Goal: Leave review/rating: Leave review/rating

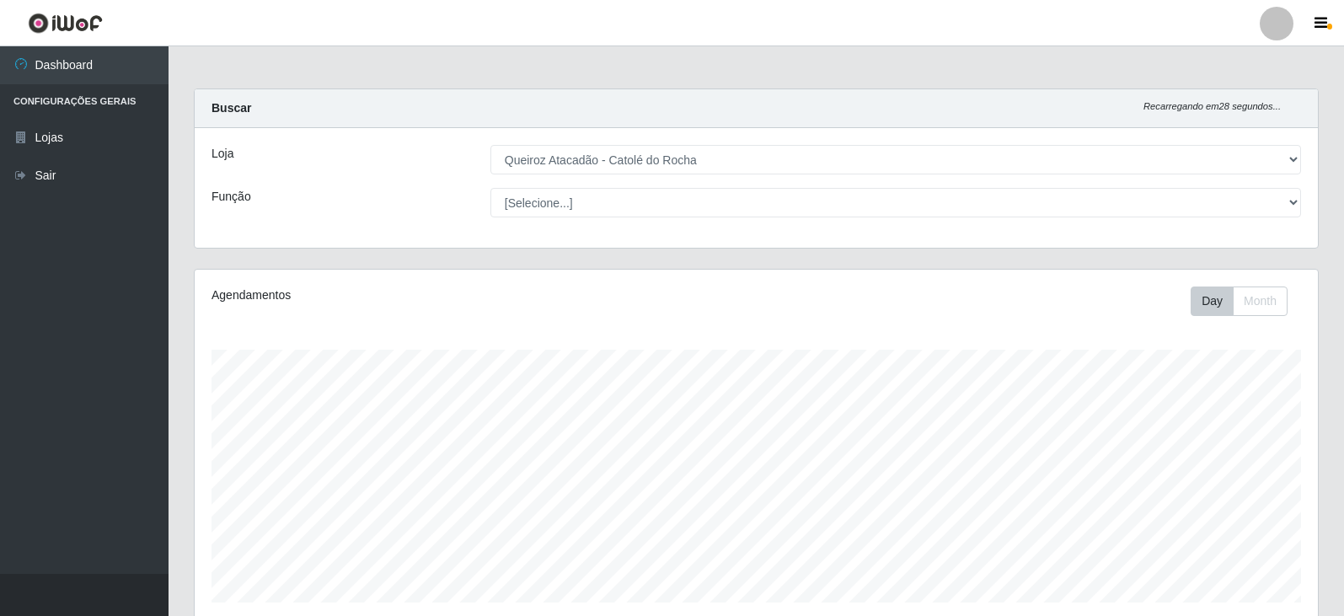
select select "500"
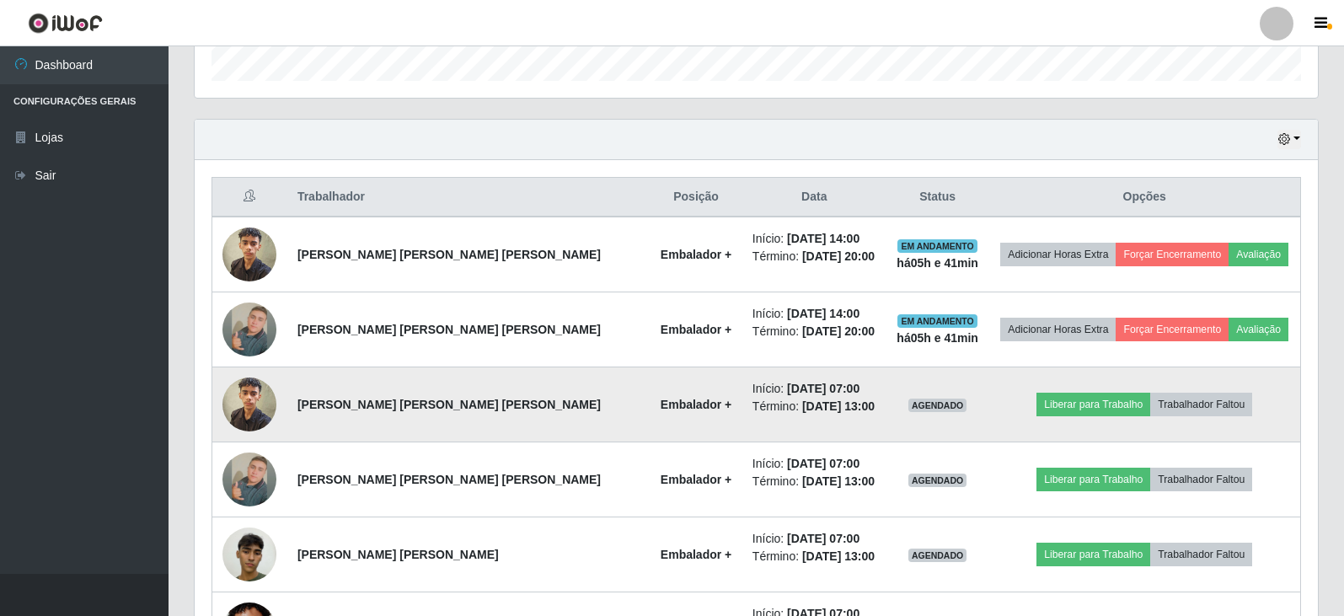
scroll to position [350, 1123]
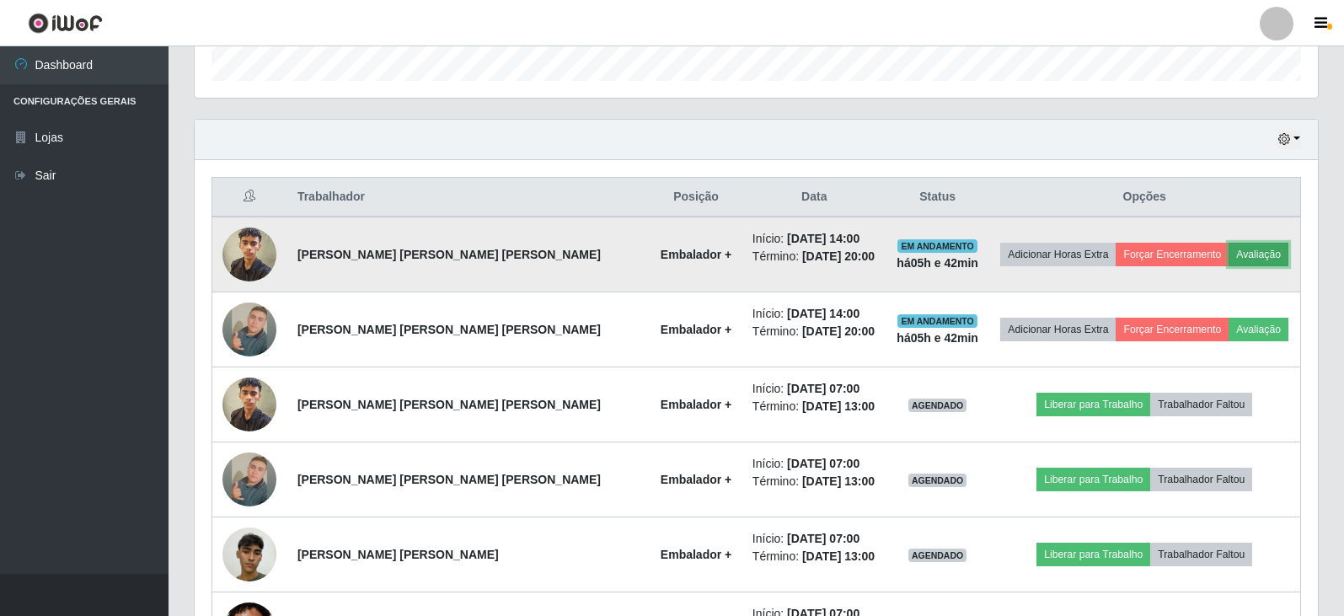
click at [1241, 253] on button "Avaliação" at bounding box center [1259, 255] width 60 height 24
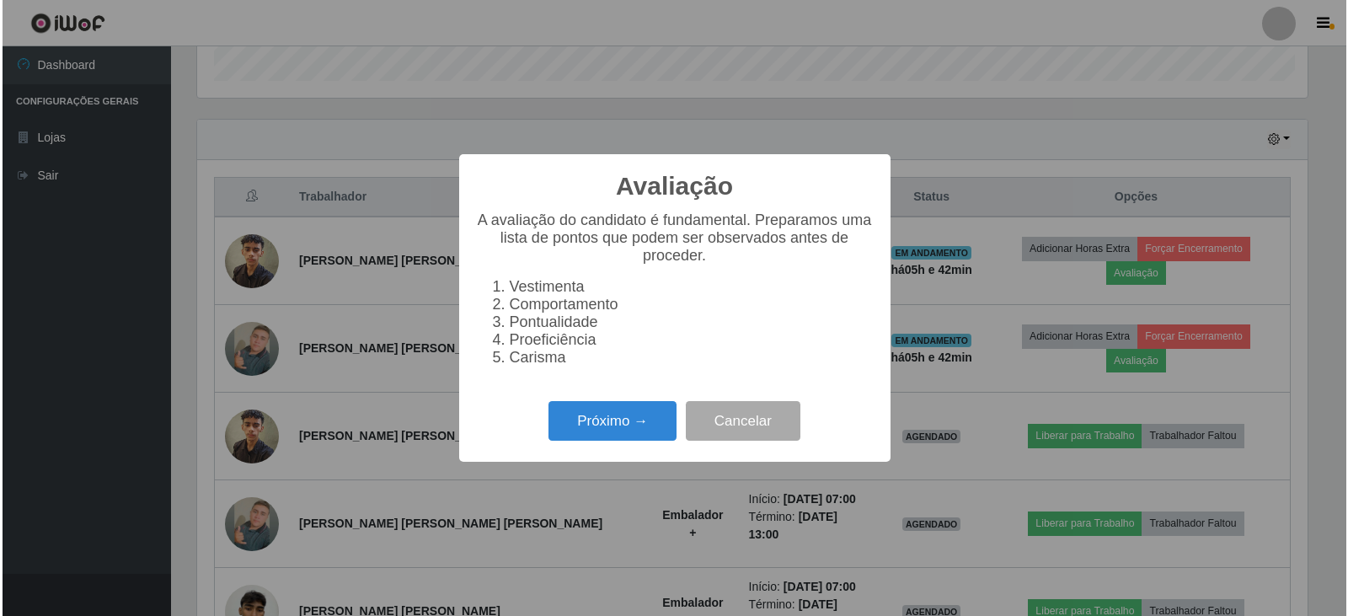
scroll to position [350, 1115]
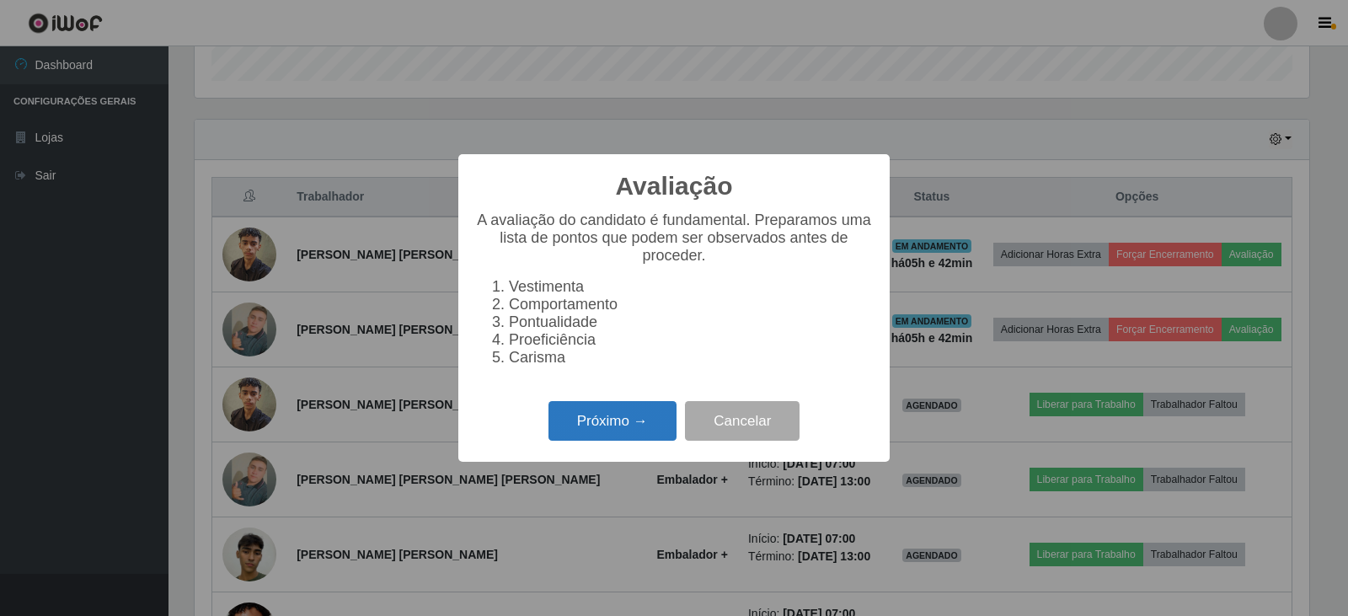
click at [594, 427] on button "Próximo →" at bounding box center [613, 421] width 128 height 40
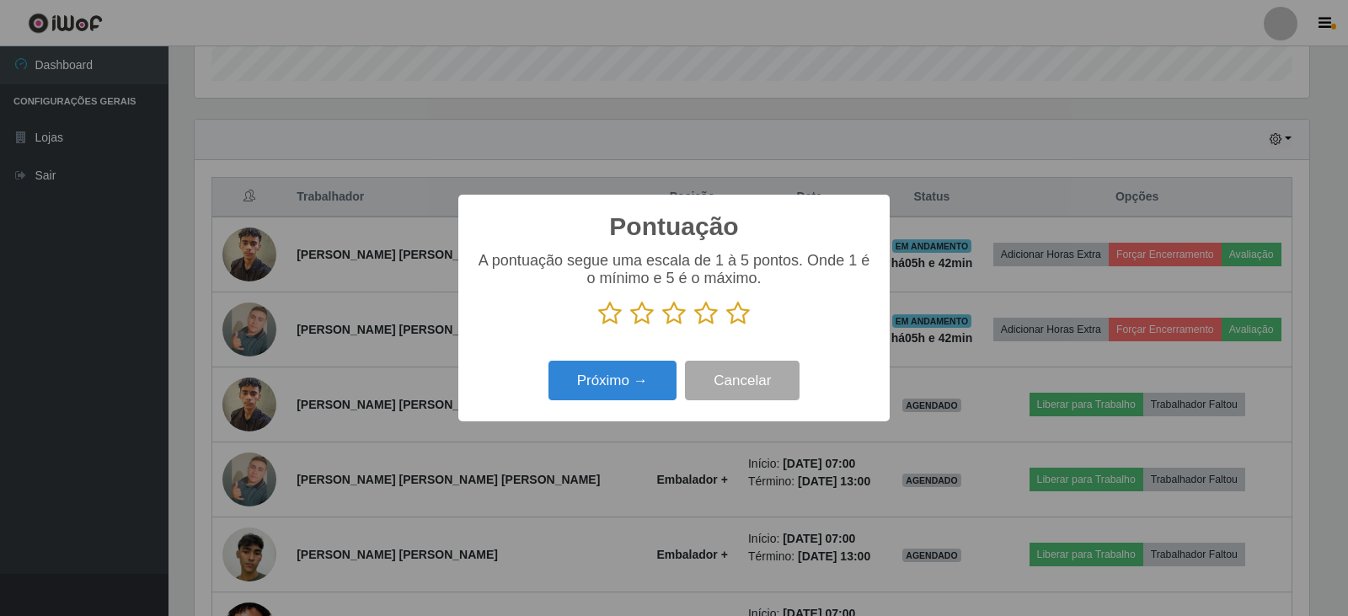
scroll to position [842394, 841628]
click at [742, 308] on icon at bounding box center [738, 313] width 24 height 25
click at [726, 326] on input "radio" at bounding box center [726, 326] width 0 height 0
click at [616, 387] on button "Próximo →" at bounding box center [613, 381] width 128 height 40
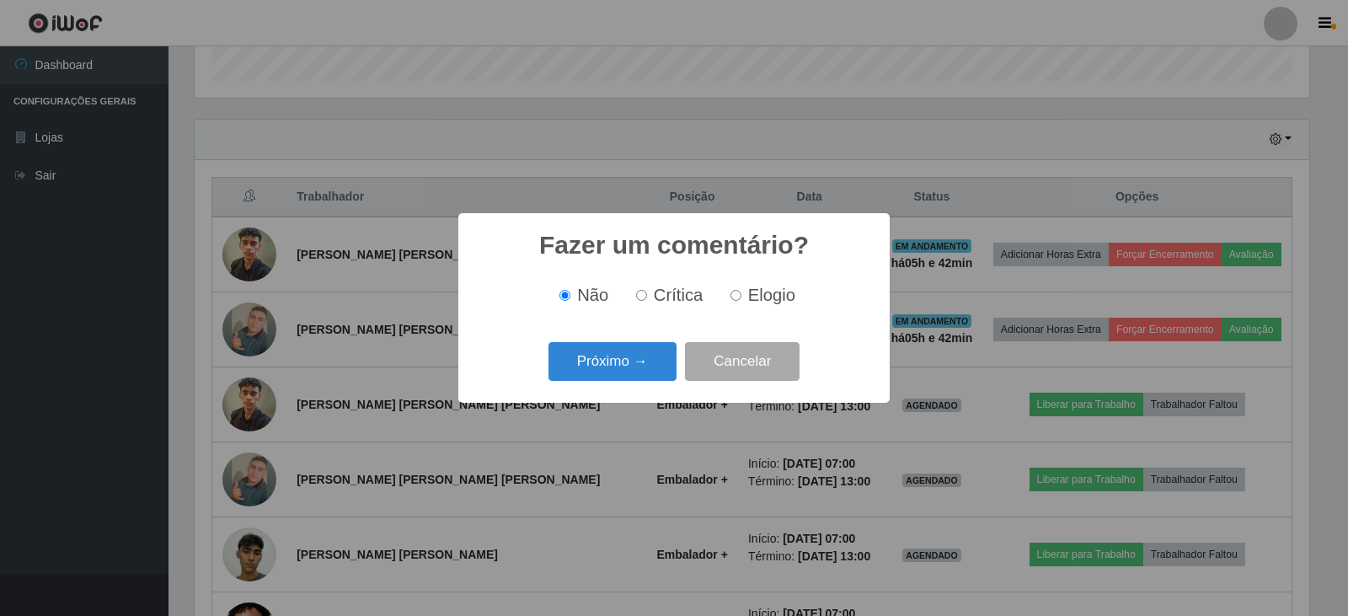
click at [732, 295] on input "Elogio" at bounding box center [736, 295] width 11 height 11
radio input "true"
click at [646, 358] on button "Próximo →" at bounding box center [613, 362] width 128 height 40
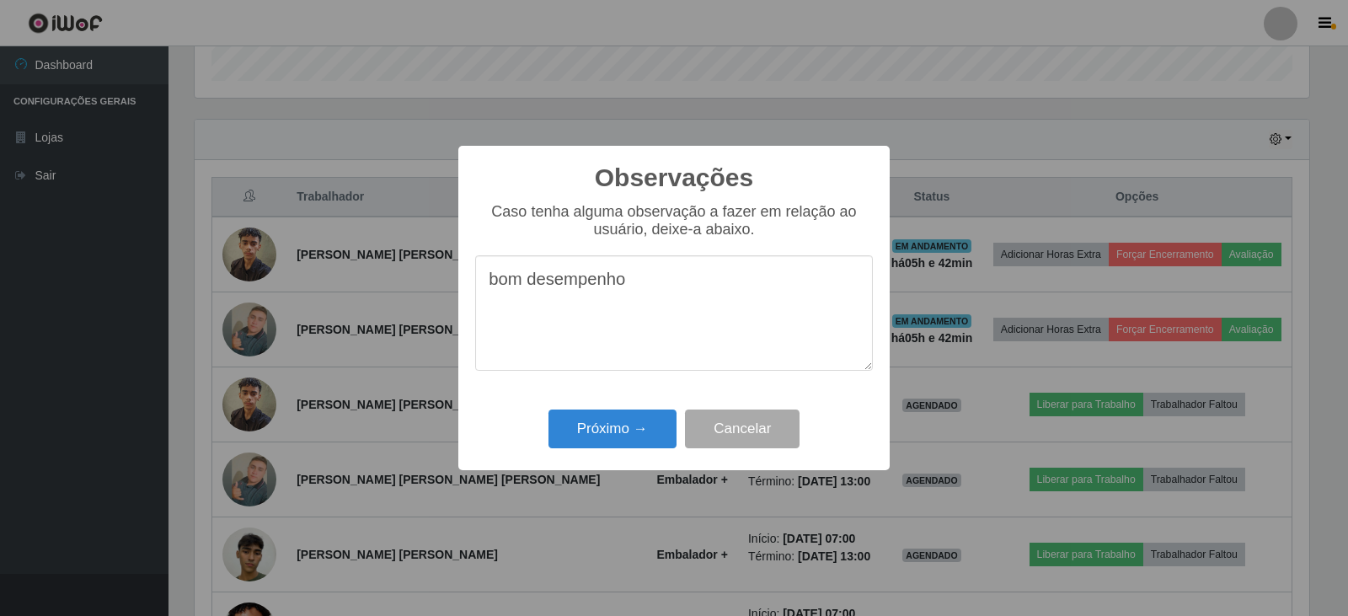
drag, startPoint x: 625, startPoint y: 287, endPoint x: 480, endPoint y: 290, distance: 145.0
click at [480, 290] on textarea "bom desempenho" at bounding box center [674, 312] width 398 height 115
type textarea "bom desempenho"
click at [624, 422] on button "Próximo →" at bounding box center [613, 430] width 128 height 40
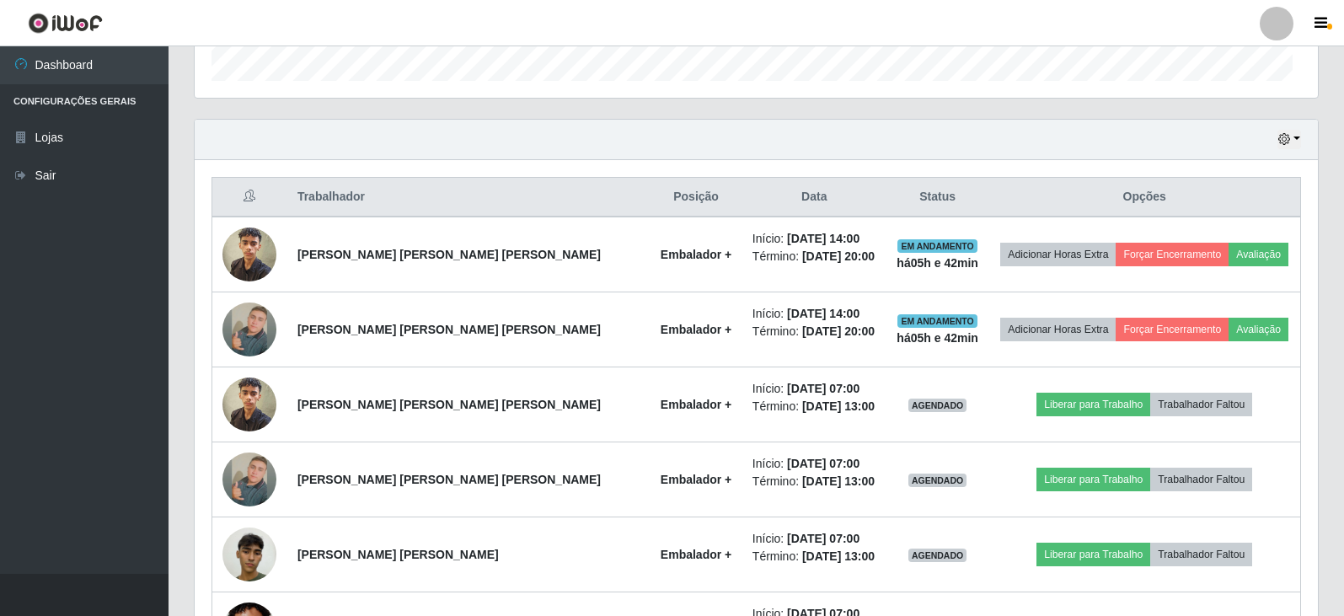
scroll to position [350, 1123]
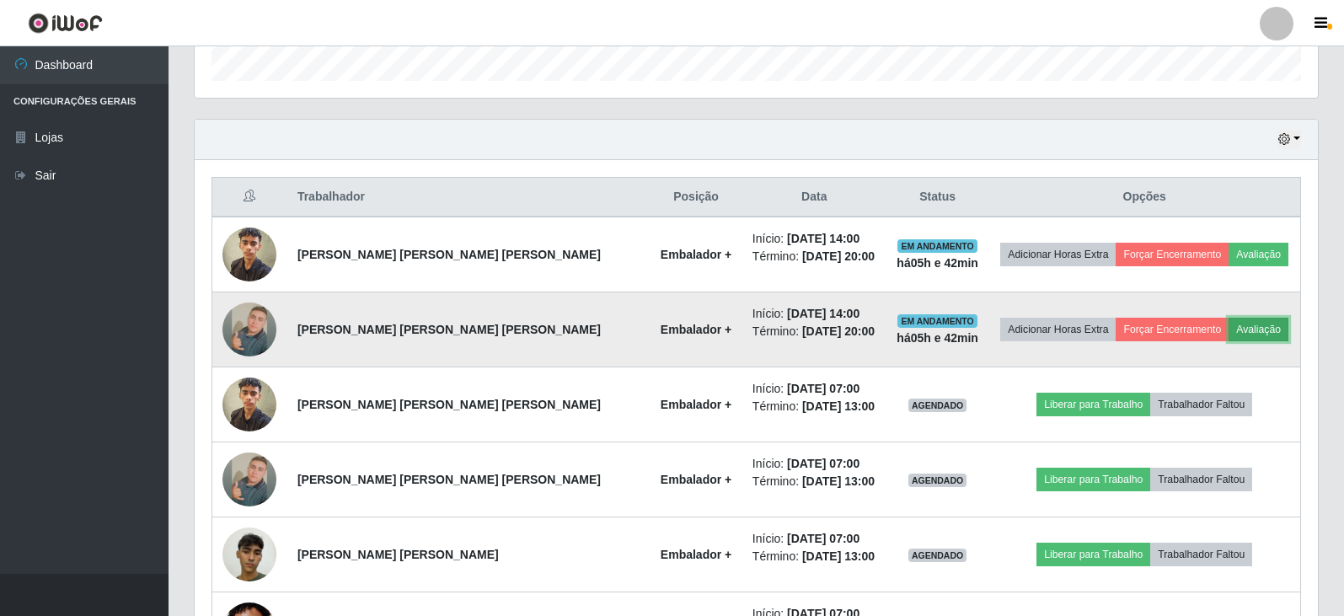
click at [1244, 323] on button "Avaliação" at bounding box center [1259, 330] width 60 height 24
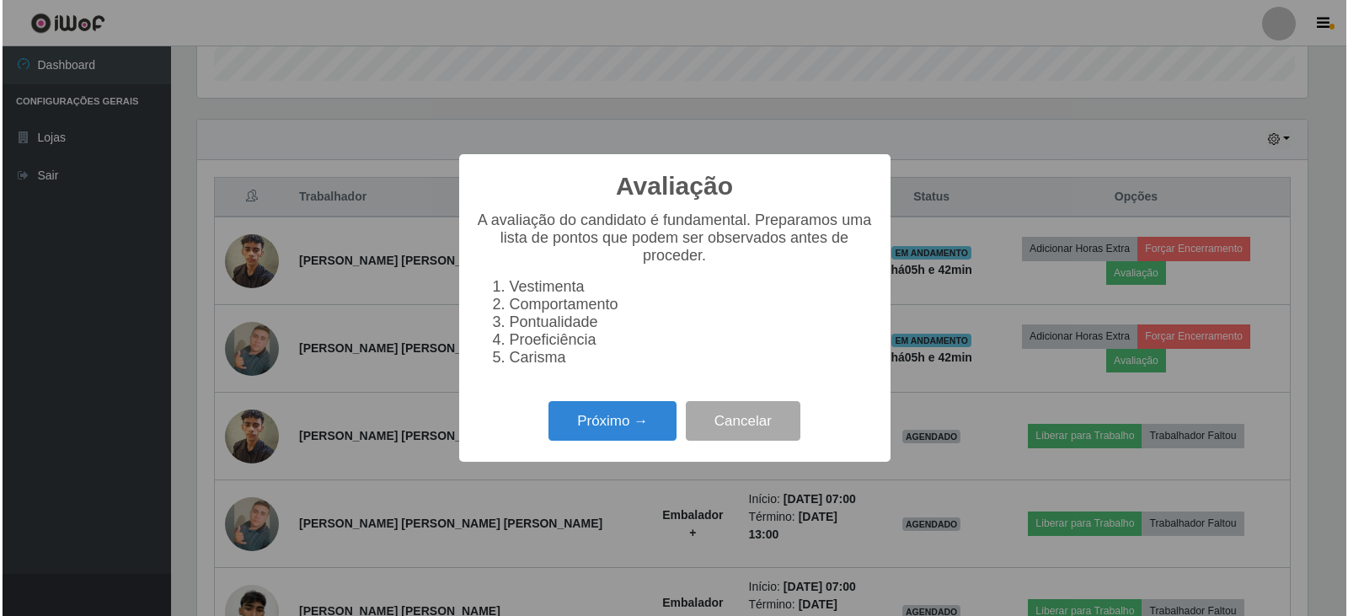
scroll to position [350, 1115]
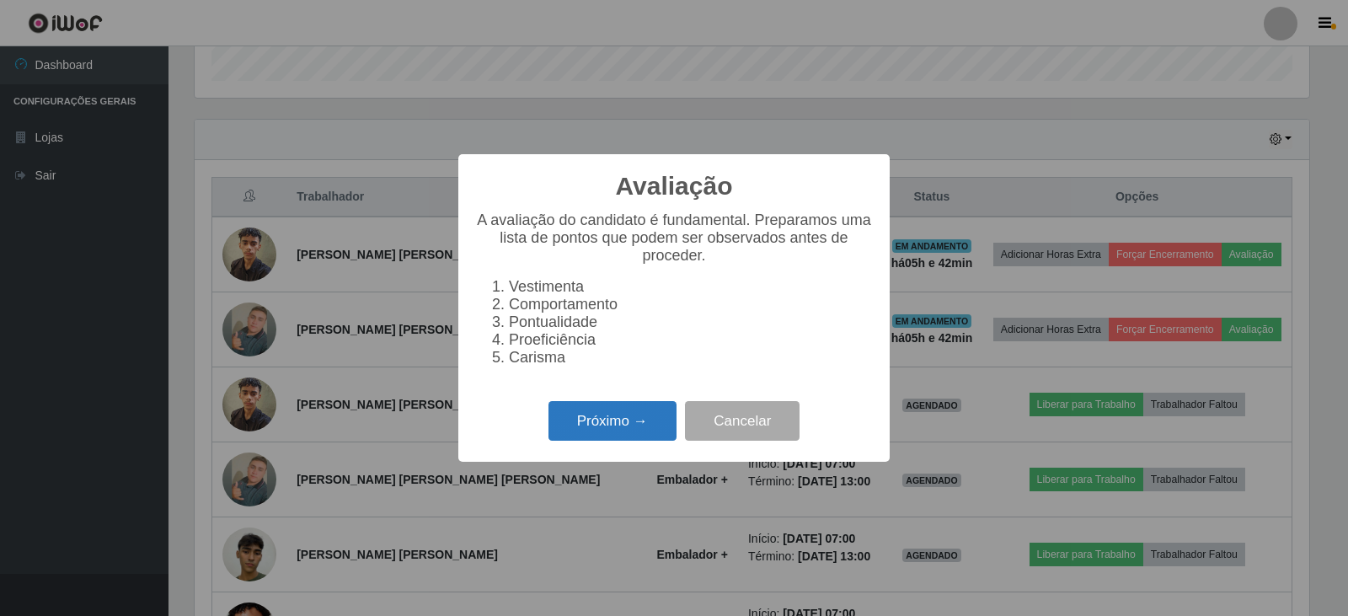
click at [597, 437] on button "Próximo →" at bounding box center [613, 421] width 128 height 40
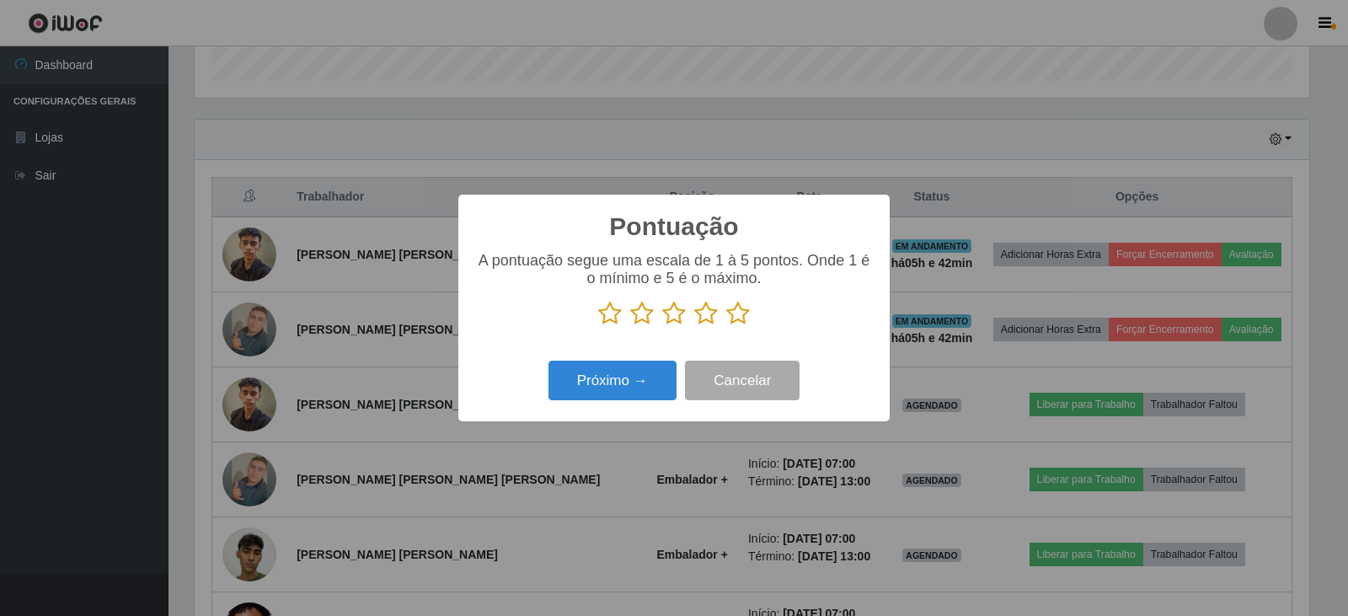
click at [734, 316] on icon at bounding box center [738, 313] width 24 height 25
click at [726, 326] on input "radio" at bounding box center [726, 326] width 0 height 0
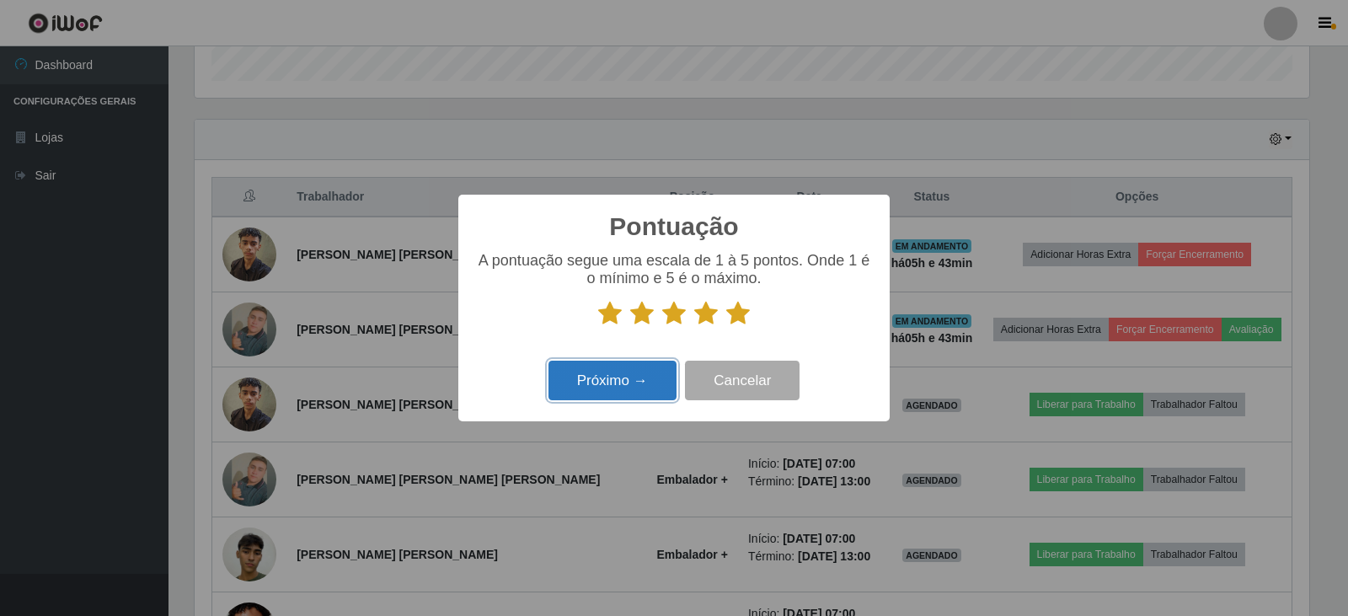
click at [624, 372] on button "Próximo →" at bounding box center [613, 381] width 128 height 40
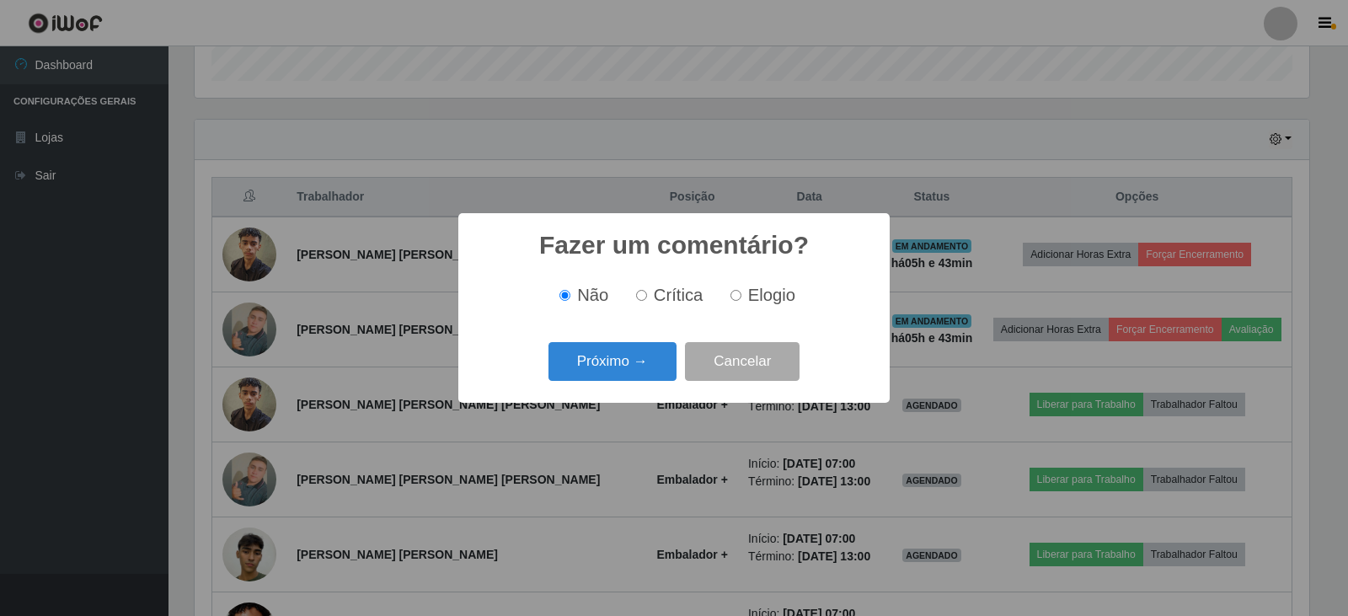
click at [731, 298] on input "Elogio" at bounding box center [736, 295] width 11 height 11
radio input "true"
click at [640, 360] on button "Próximo →" at bounding box center [613, 362] width 128 height 40
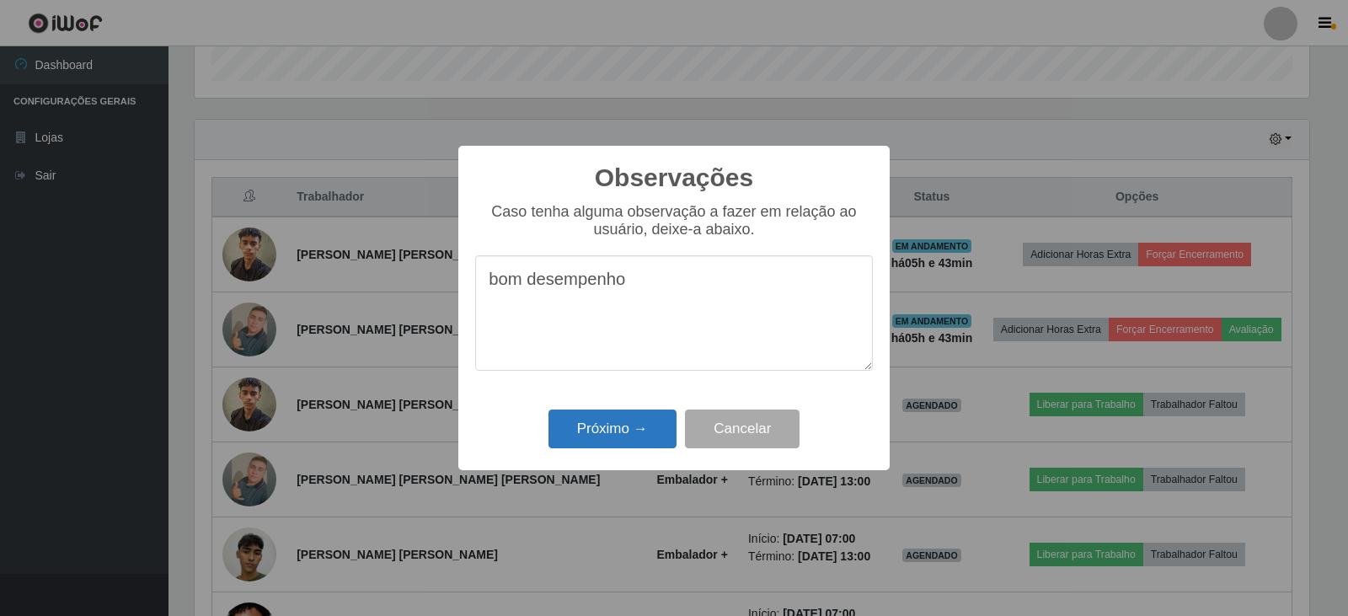
type textarea "bom desempenho"
click at [624, 430] on button "Próximo →" at bounding box center [613, 430] width 128 height 40
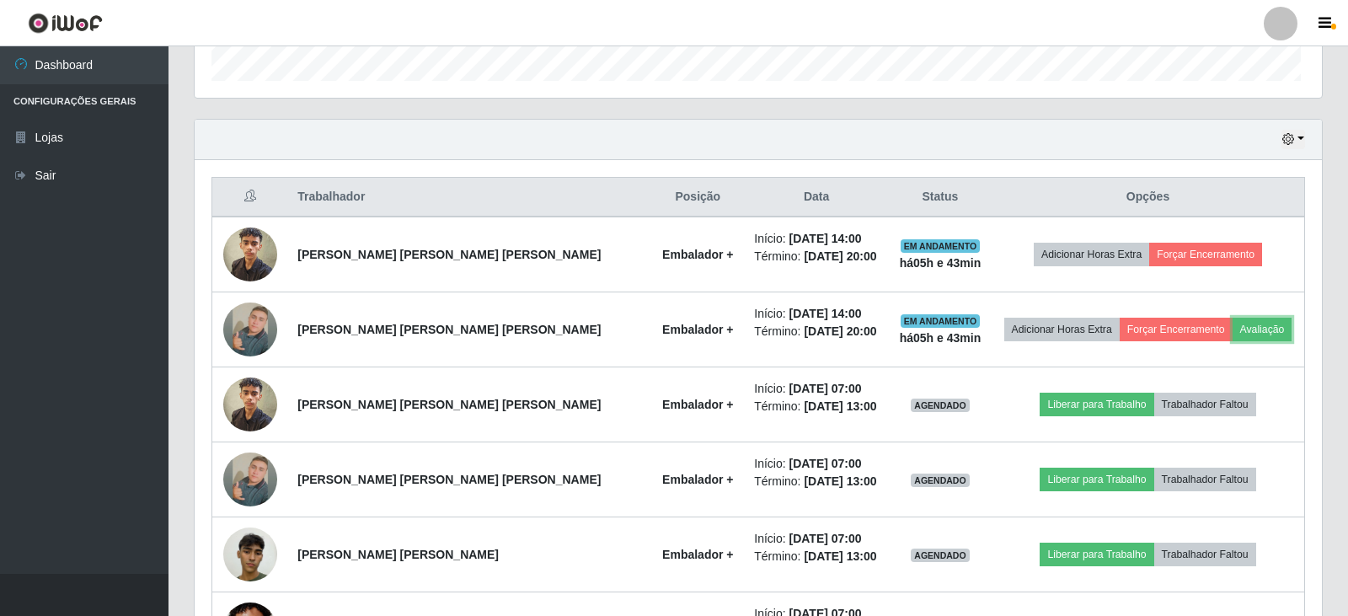
scroll to position [350, 1123]
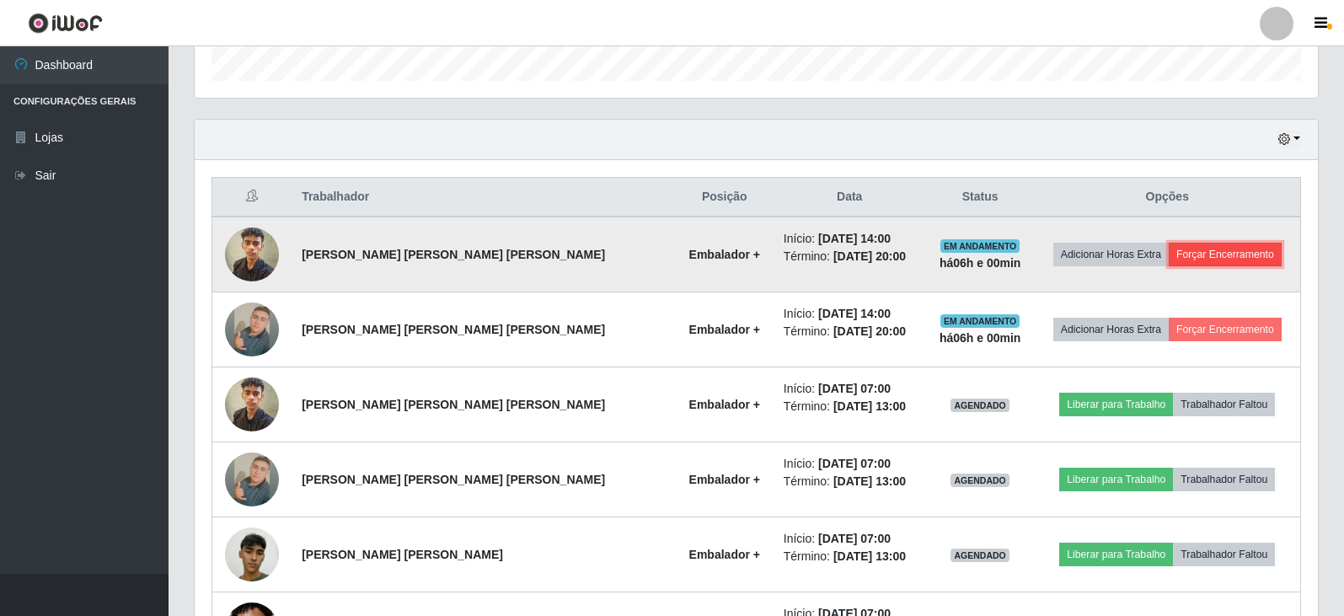
click at [1208, 248] on button "Forçar Encerramento" at bounding box center [1225, 255] width 113 height 24
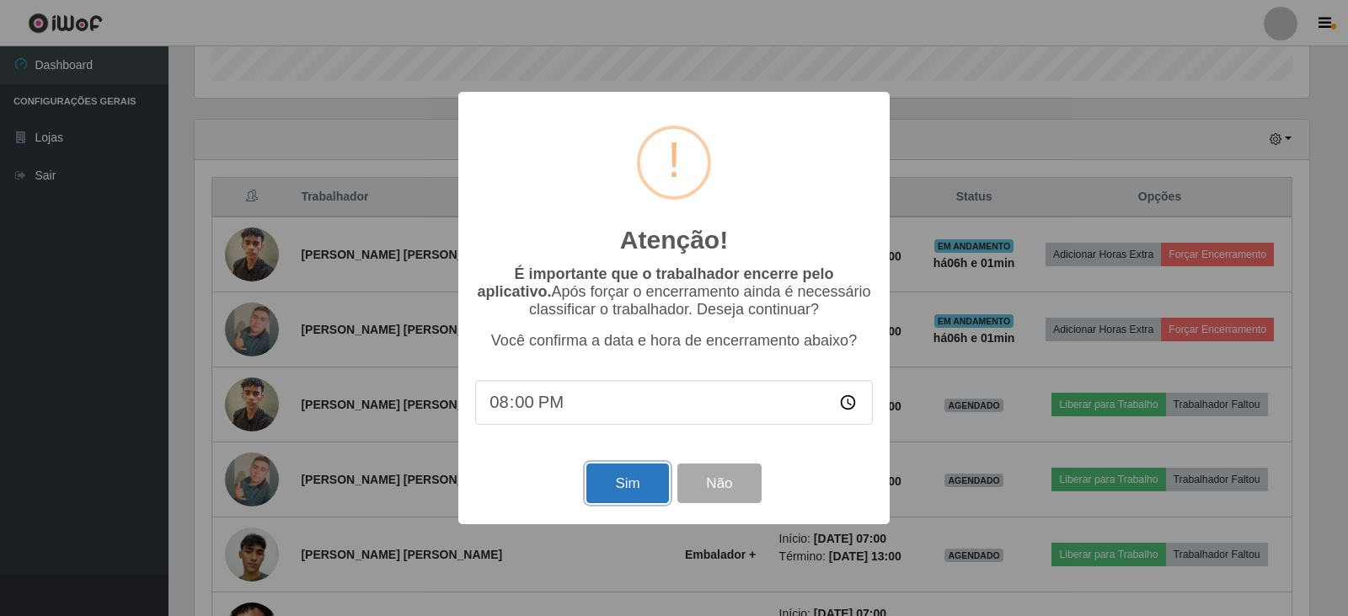
click at [638, 496] on button "Sim" at bounding box center [628, 484] width 82 height 40
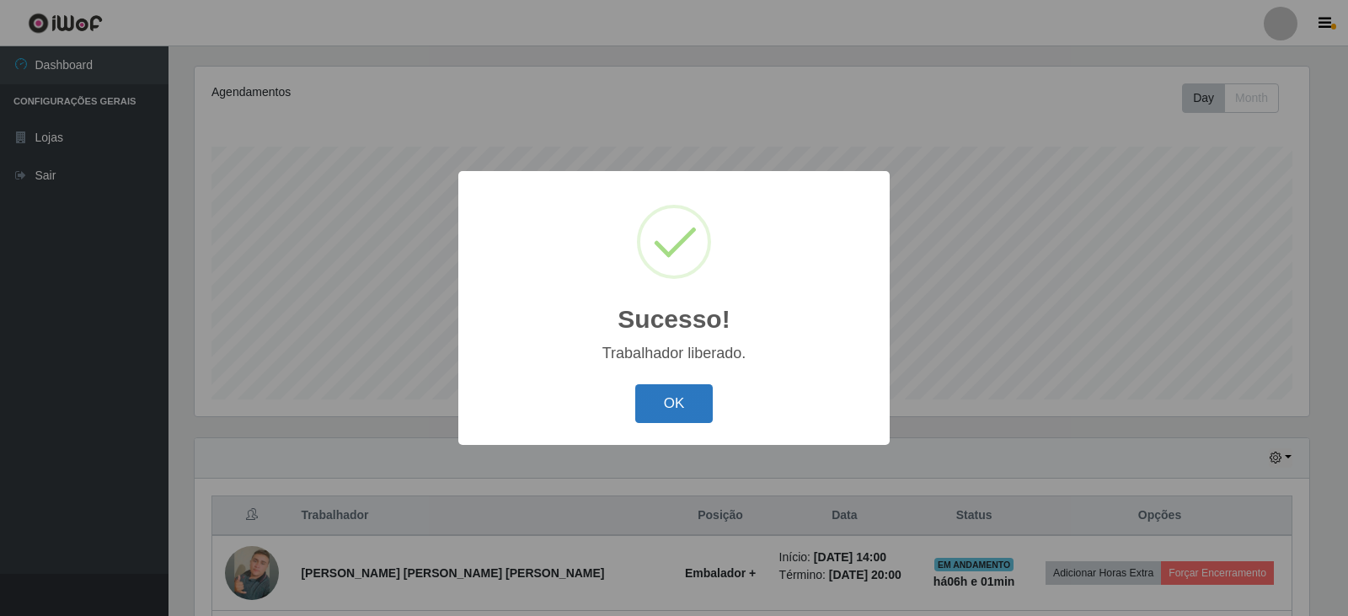
click at [690, 399] on button "OK" at bounding box center [674, 404] width 78 height 40
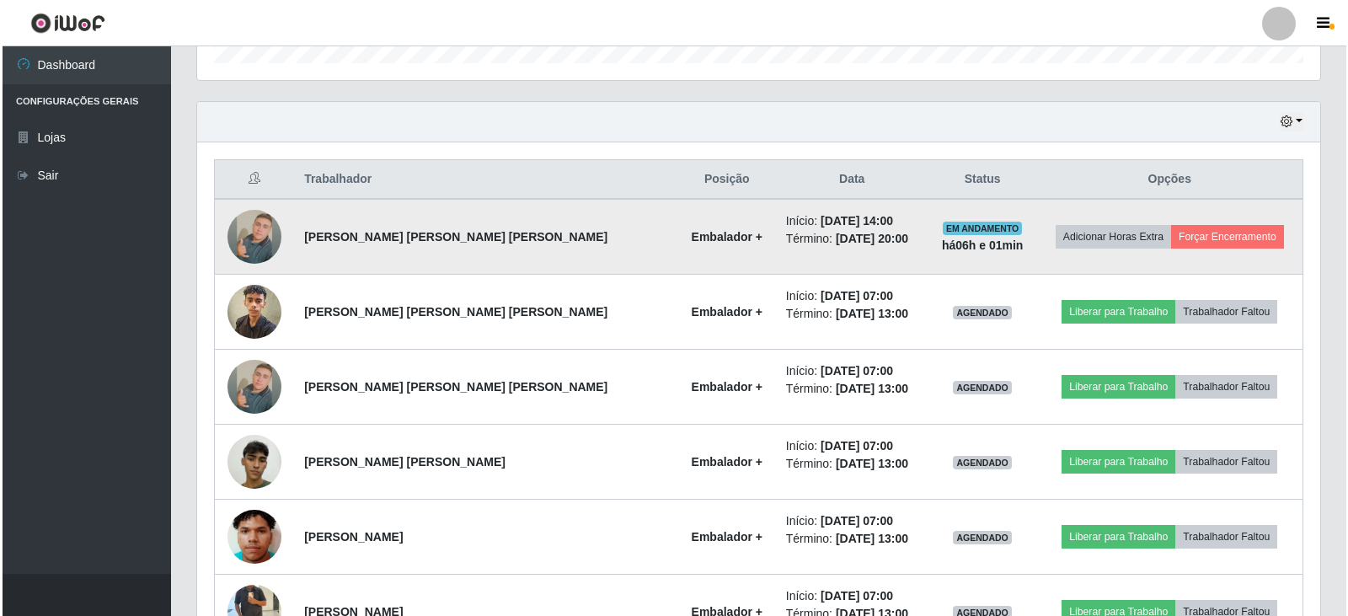
scroll to position [540, 0]
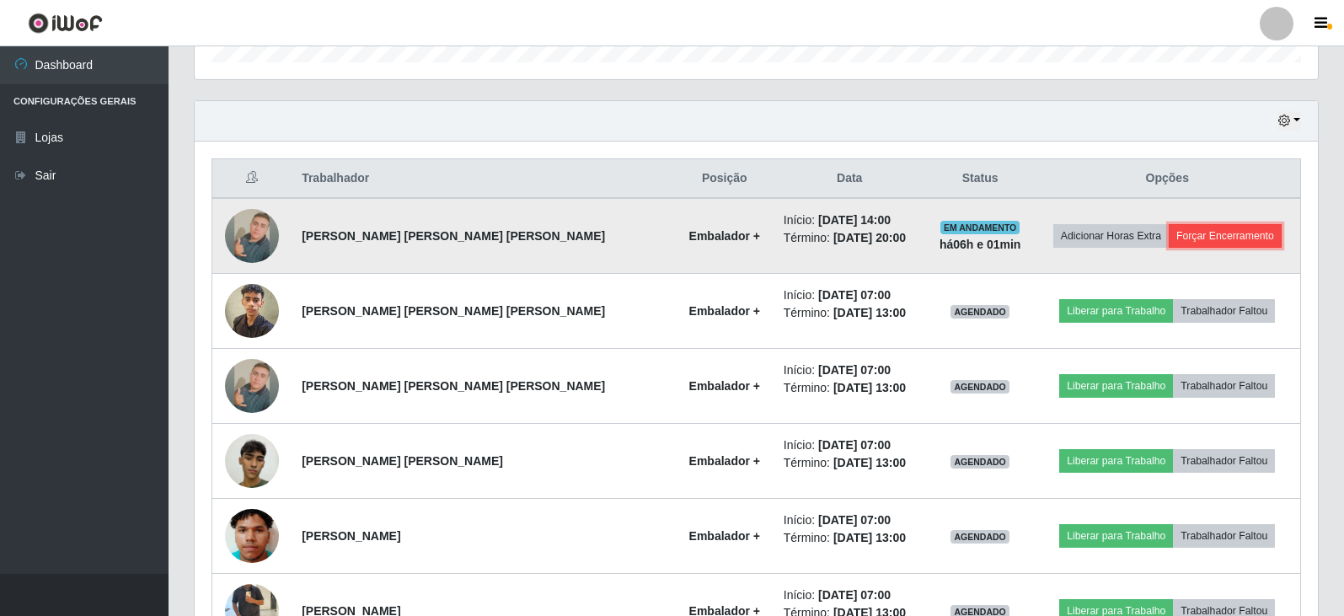
click at [1209, 235] on button "Forçar Encerramento" at bounding box center [1225, 236] width 113 height 24
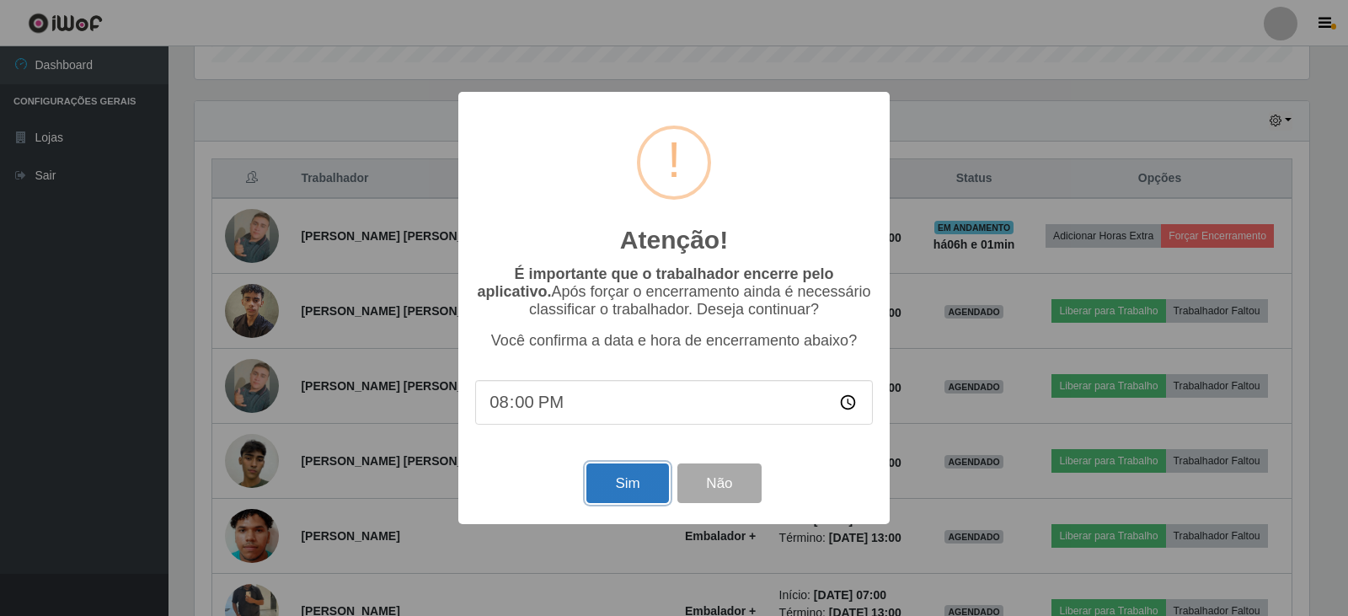
click at [606, 477] on button "Sim" at bounding box center [628, 484] width 82 height 40
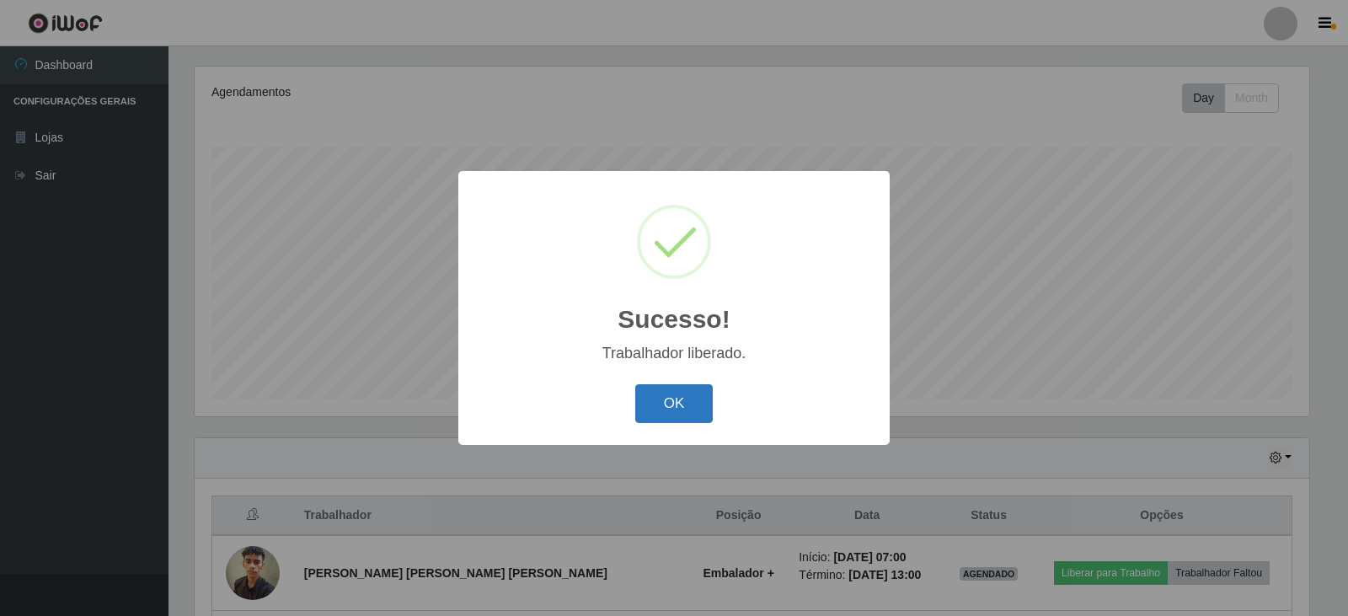
click at [670, 401] on button "OK" at bounding box center [674, 404] width 78 height 40
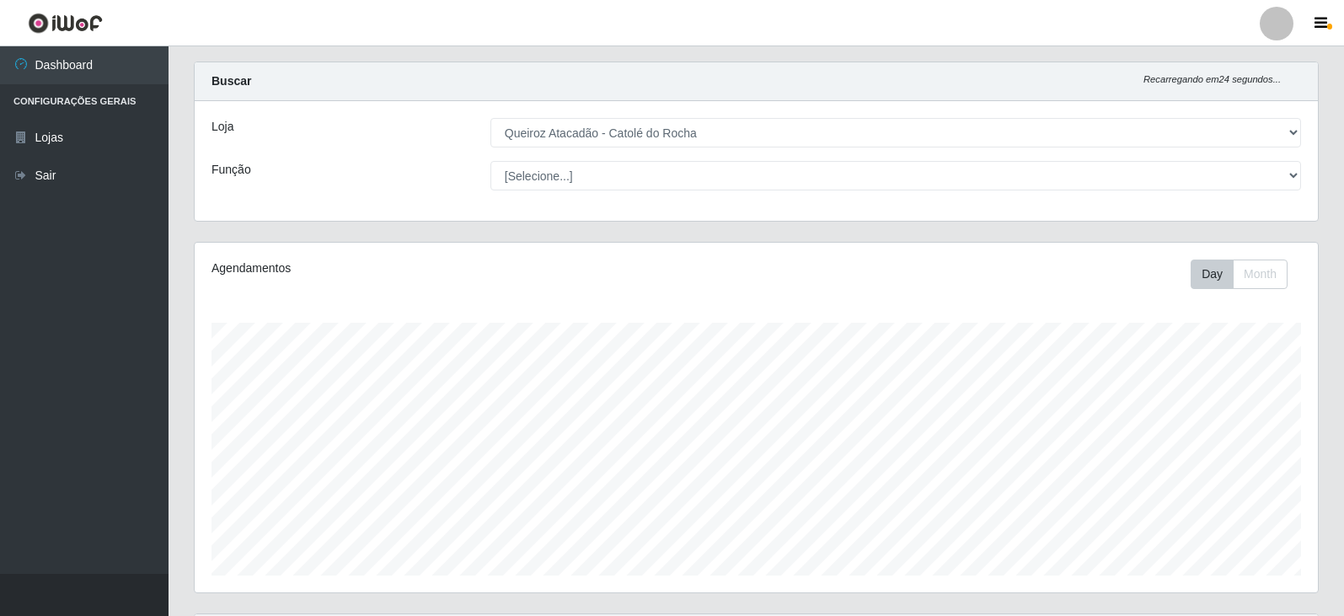
scroll to position [0, 0]
